Goal: Information Seeking & Learning: Learn about a topic

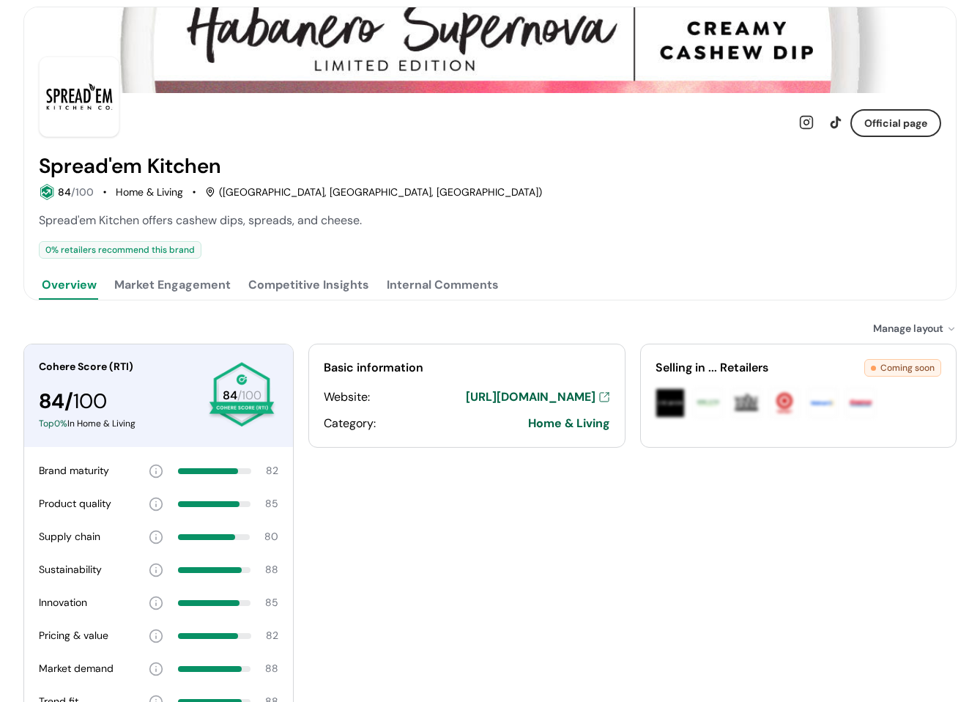
scroll to position [73, 0]
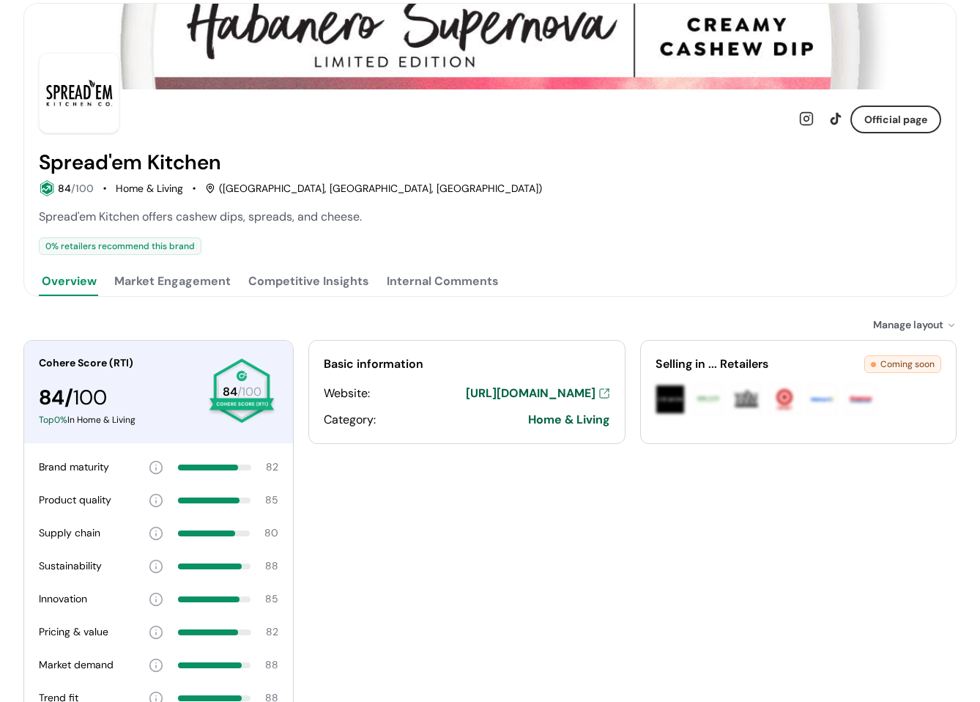
click at [175, 277] on button "Market Engagement" at bounding box center [172, 281] width 122 height 29
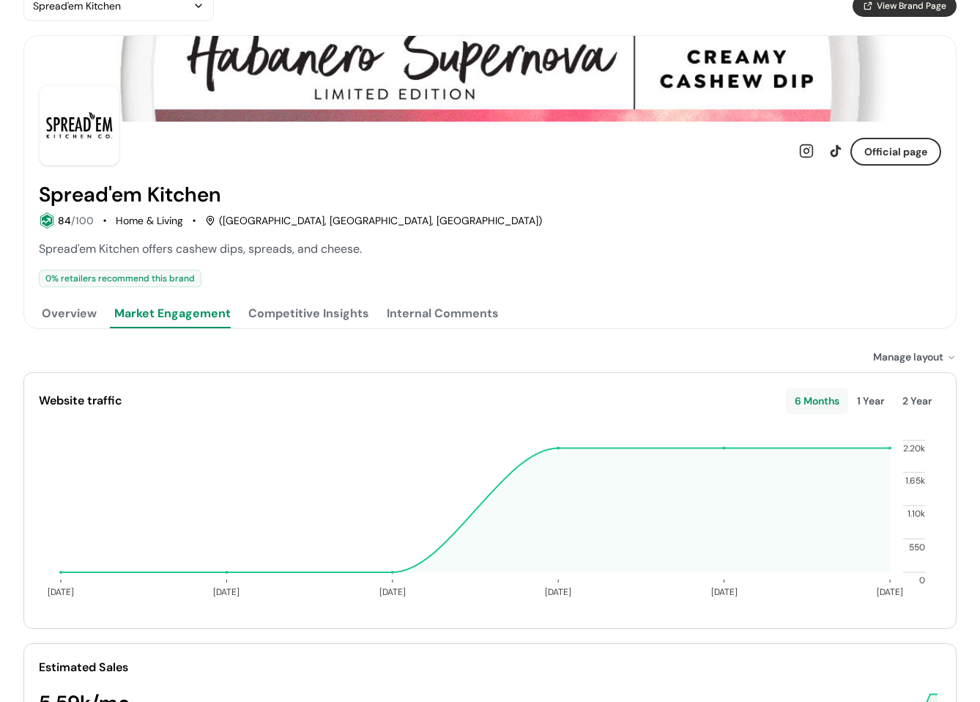
scroll to position [0, 0]
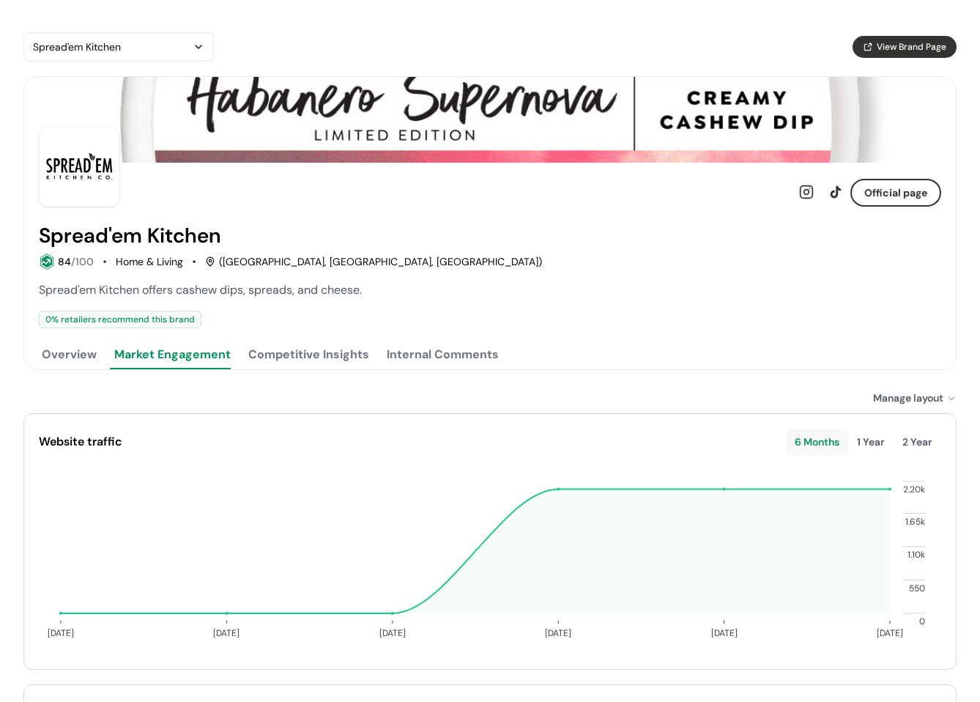
click at [55, 361] on button "Overview" at bounding box center [69, 354] width 61 height 29
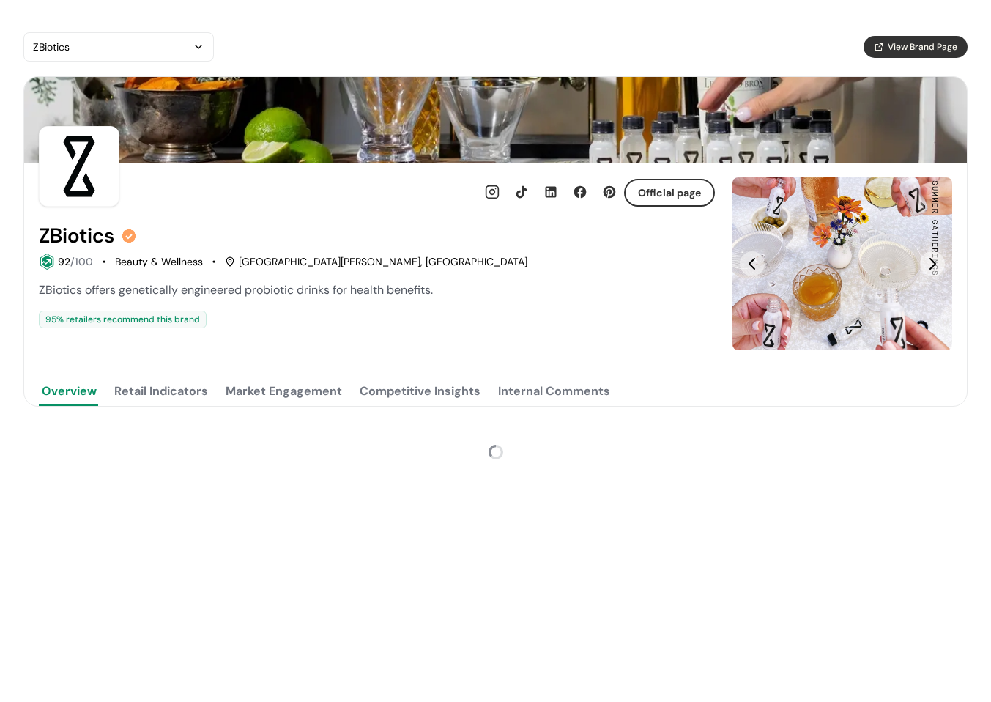
click at [305, 210] on div "Official page ZBiotics 92 /100 Beauty & Wellness [GEOGRAPHIC_DATA][PERSON_NAME]…" at bounding box center [377, 264] width 676 height 202
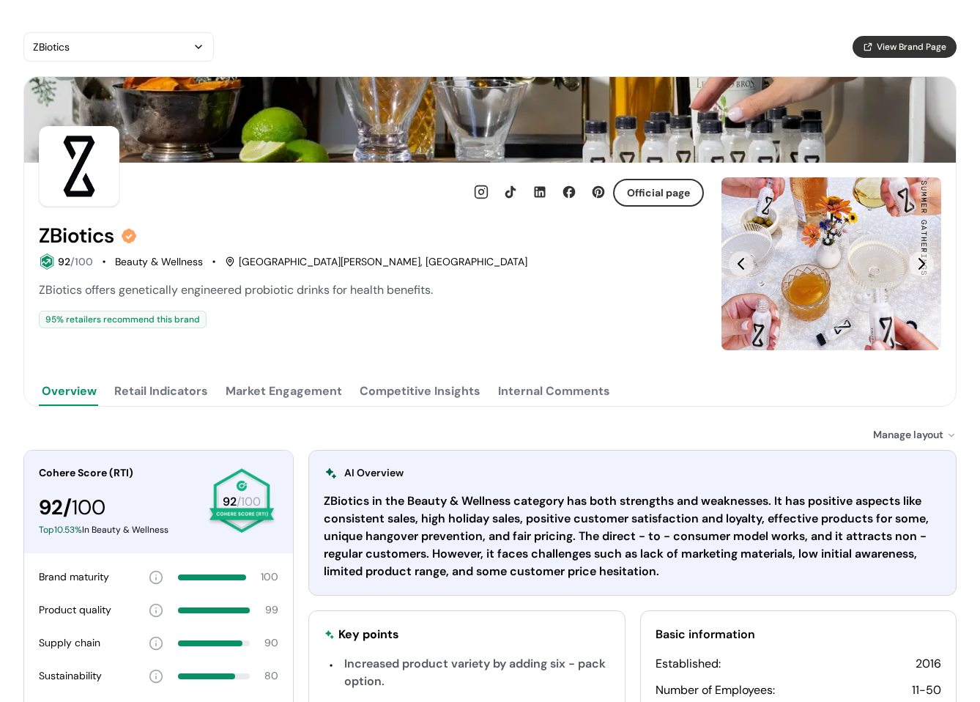
click at [153, 394] on button "Retail Indicators" at bounding box center [161, 391] width 100 height 29
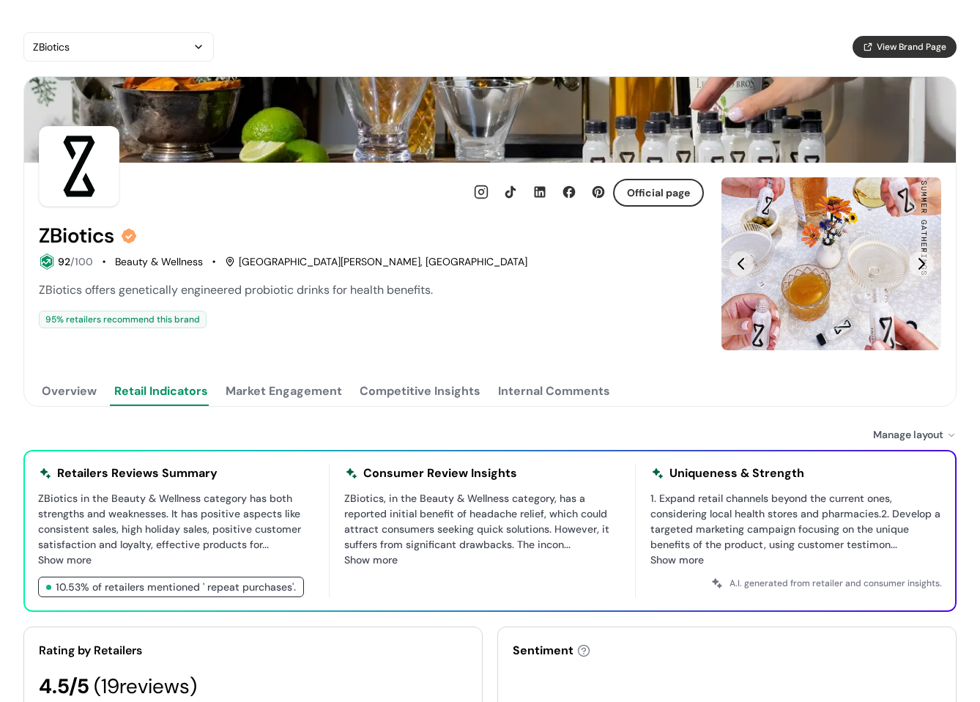
click at [75, 393] on button "Overview" at bounding box center [69, 391] width 61 height 29
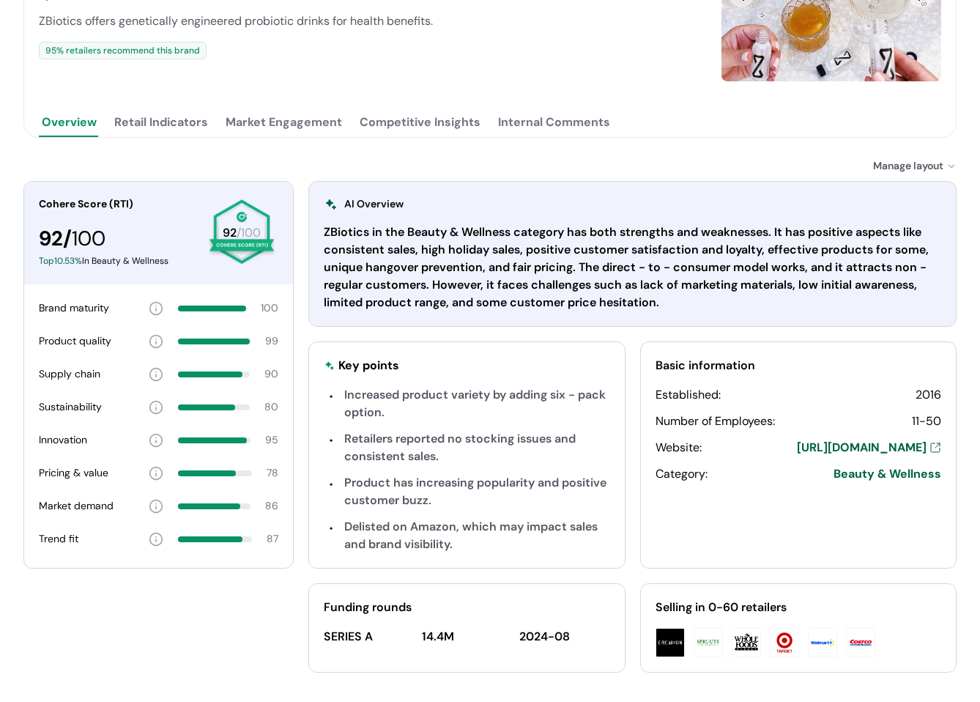
scroll to position [166, 0]
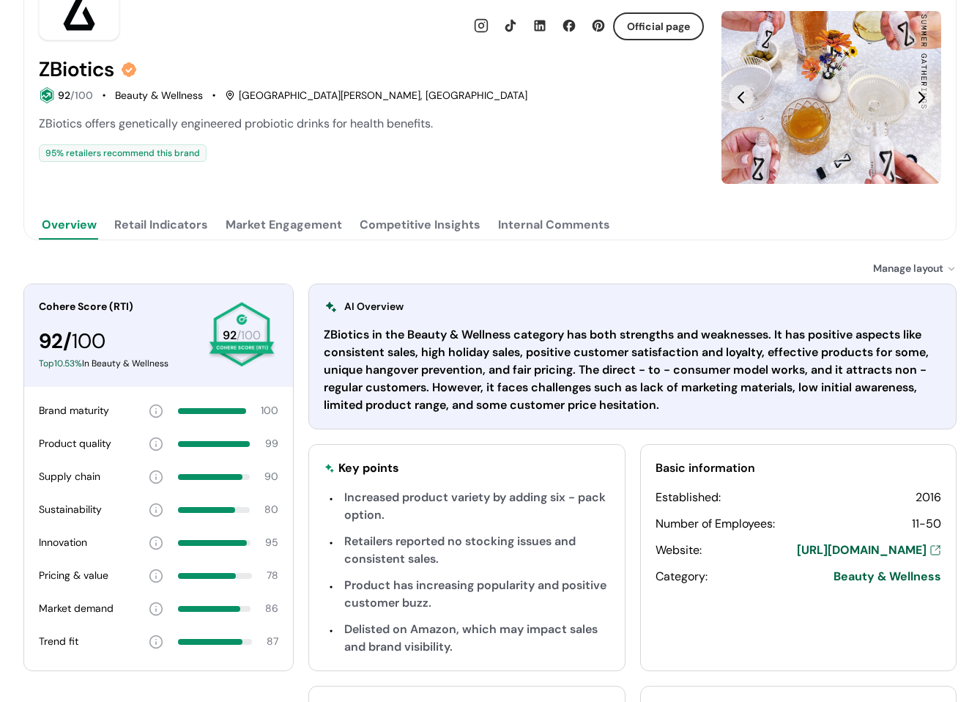
click at [195, 218] on button "Retail Indicators" at bounding box center [161, 224] width 100 height 29
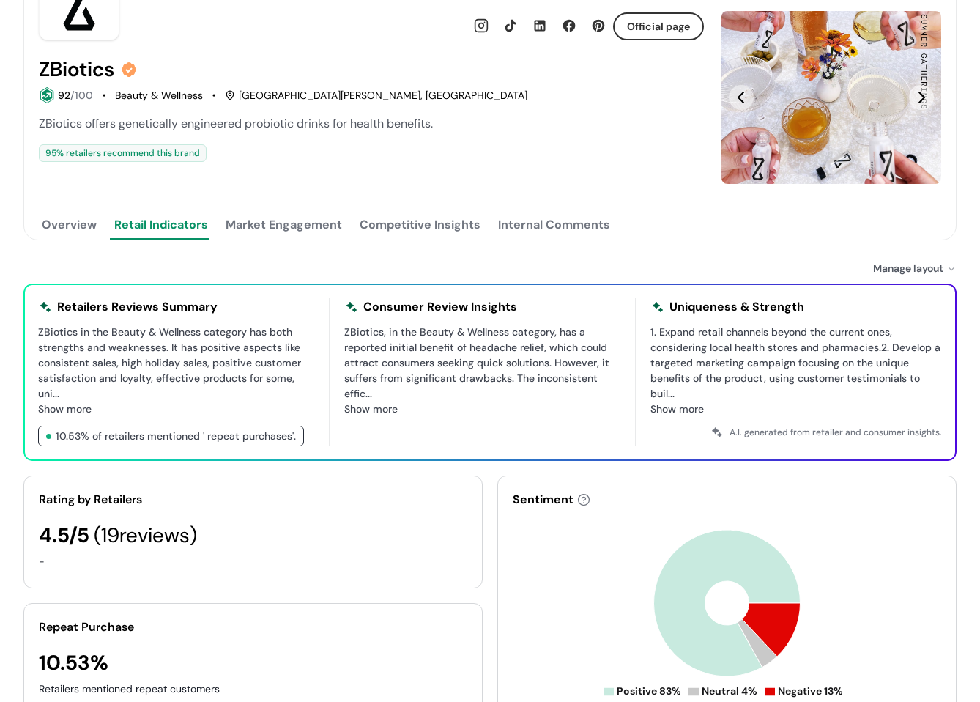
scroll to position [20, 0]
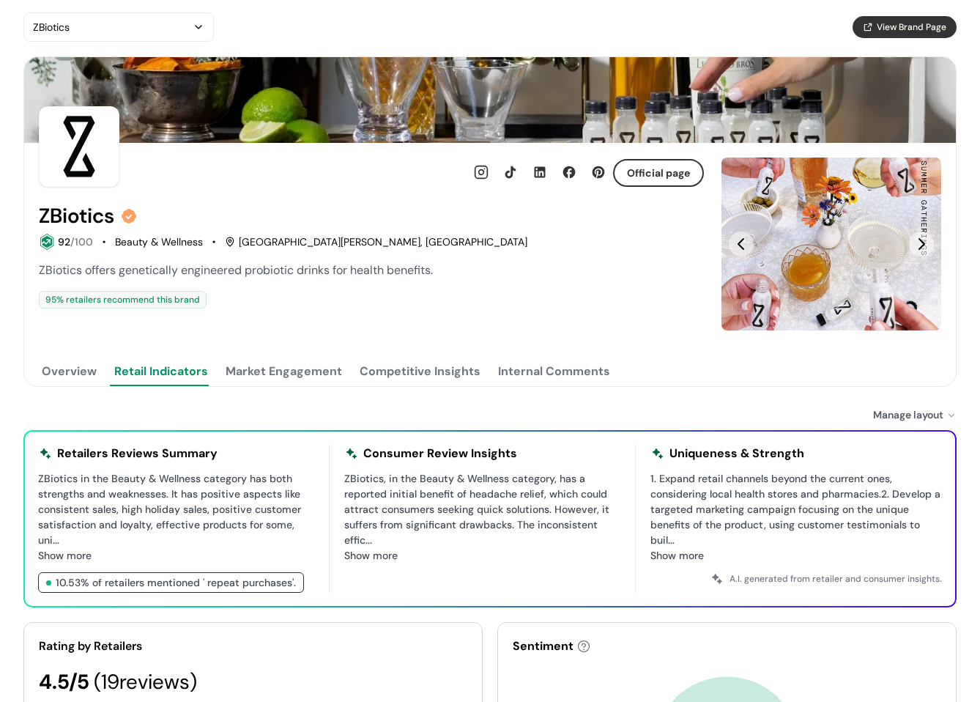
click at [303, 325] on div "Official page ZBiotics 92 /100 Beauty & Wellness [GEOGRAPHIC_DATA][PERSON_NAME]…" at bounding box center [371, 244] width 665 height 202
click at [61, 373] on button "Overview" at bounding box center [69, 371] width 61 height 29
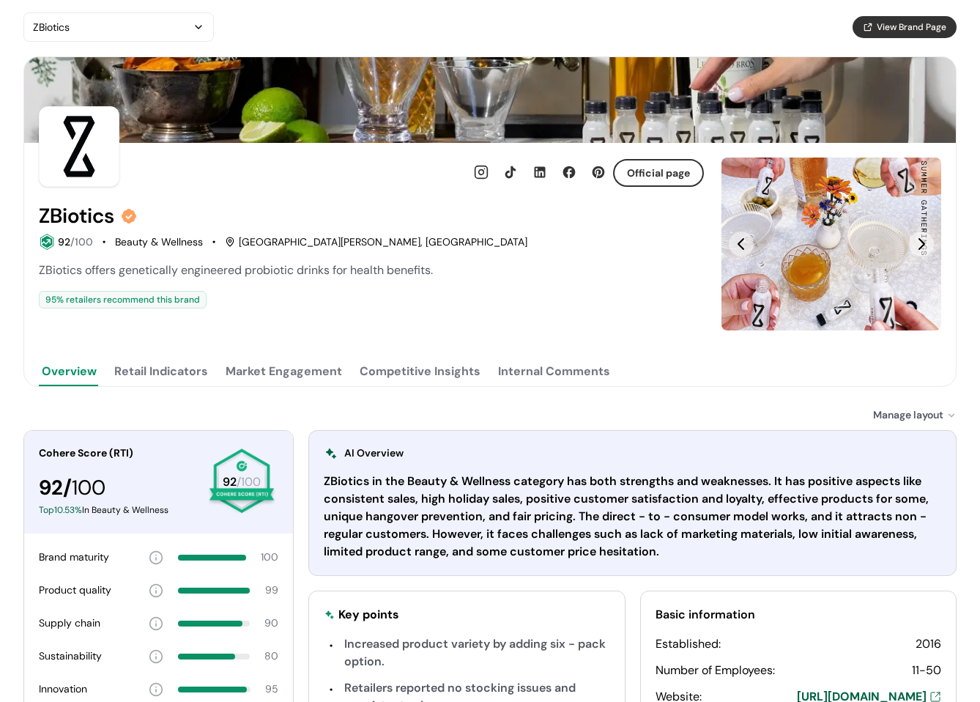
click at [164, 277] on span "ZBiotics offers genetically engineered probiotic drinks for health benefits." at bounding box center [236, 269] width 394 height 15
click at [163, 280] on div "ZBiotics offers genetically engineered probiotic drinks for health benefits. 95…" at bounding box center [371, 285] width 665 height 47
click at [170, 276] on span "ZBiotics offers genetically engineered probiotic drinks for health benefits." at bounding box center [236, 269] width 394 height 15
click at [177, 381] on button "Retail Indicators" at bounding box center [161, 371] width 100 height 29
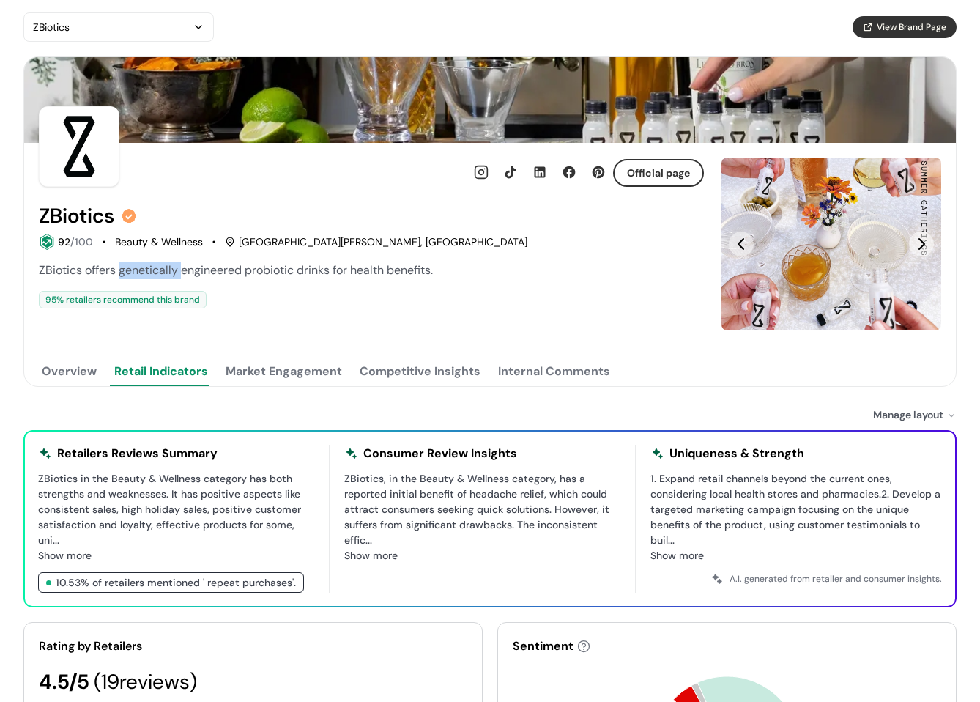
click at [86, 373] on button "Overview" at bounding box center [69, 371] width 61 height 29
